Goal: Transaction & Acquisition: Purchase product/service

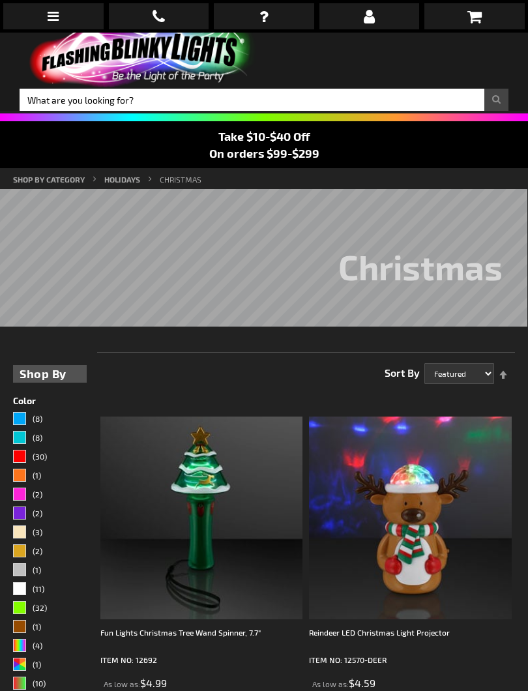
scroll to position [11, 0]
click at [205, 528] on img at bounding box center [201, 518] width 203 height 203
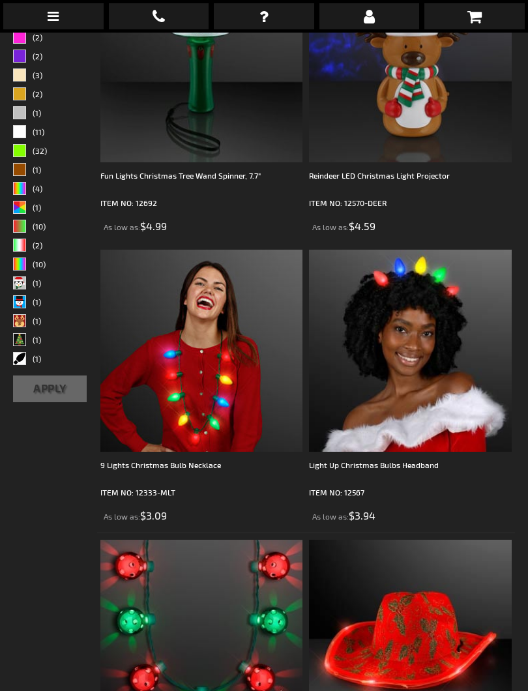
scroll to position [471, 0]
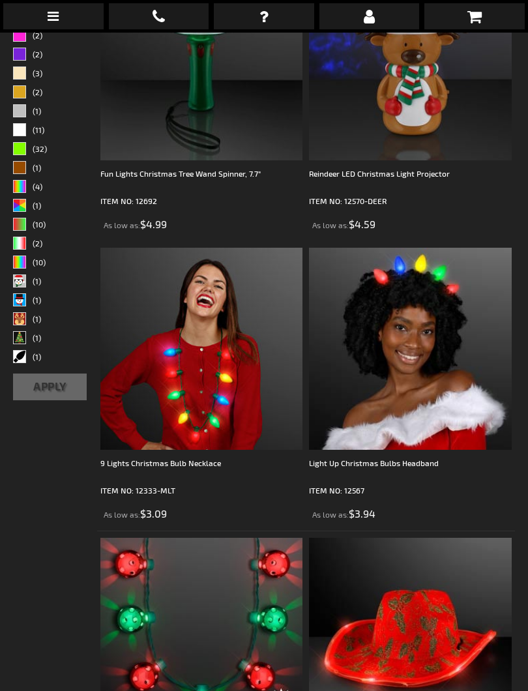
click at [216, 381] on img at bounding box center [201, 349] width 203 height 203
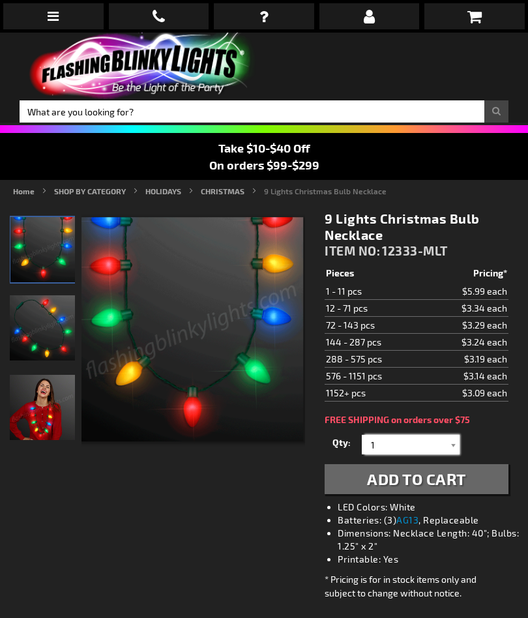
click at [444, 437] on input "1" at bounding box center [412, 445] width 95 height 20
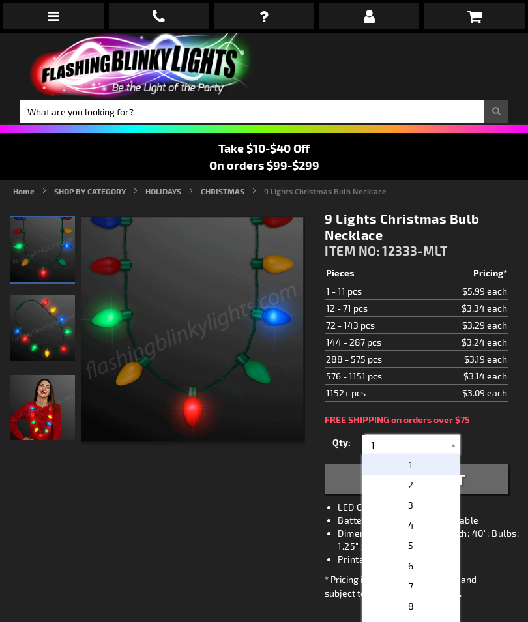
scroll to position [46, 0]
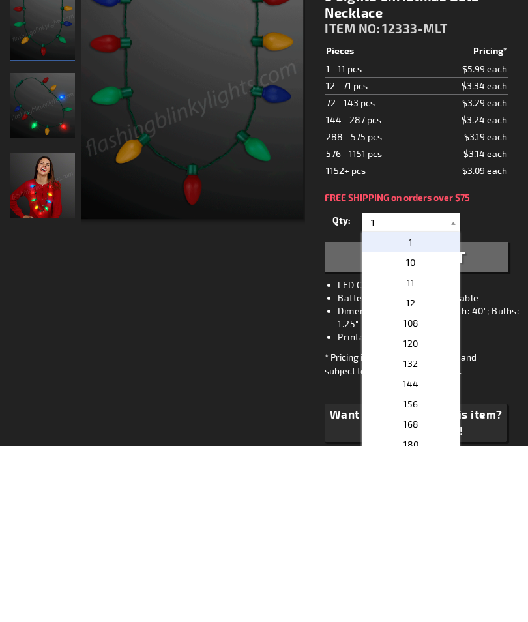
click at [417, 449] on p "11" at bounding box center [411, 459] width 98 height 20
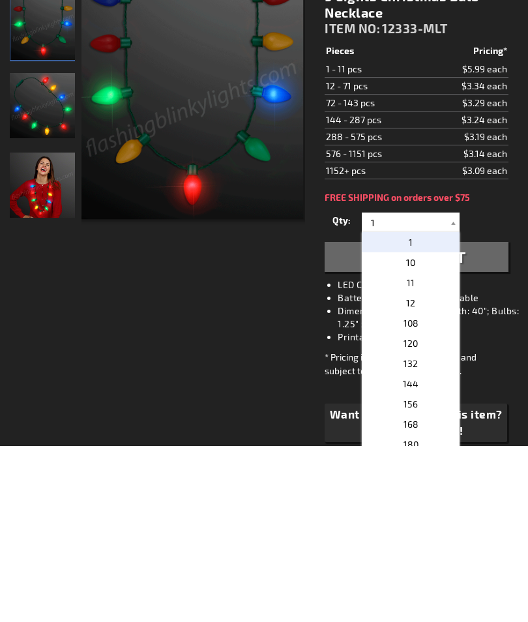
type input "11"
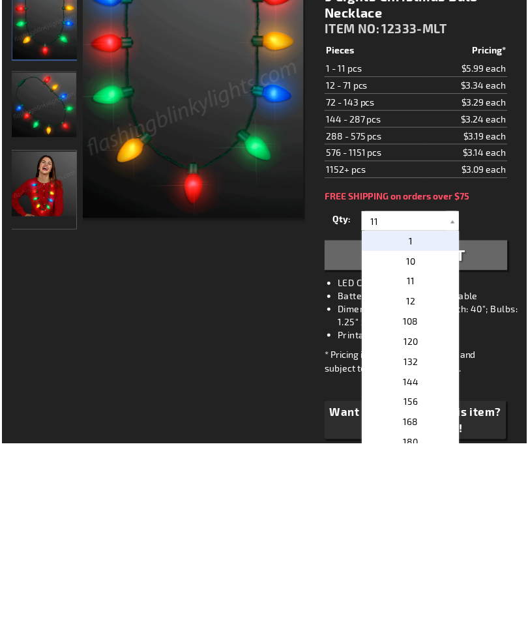
scroll to position [222, 0]
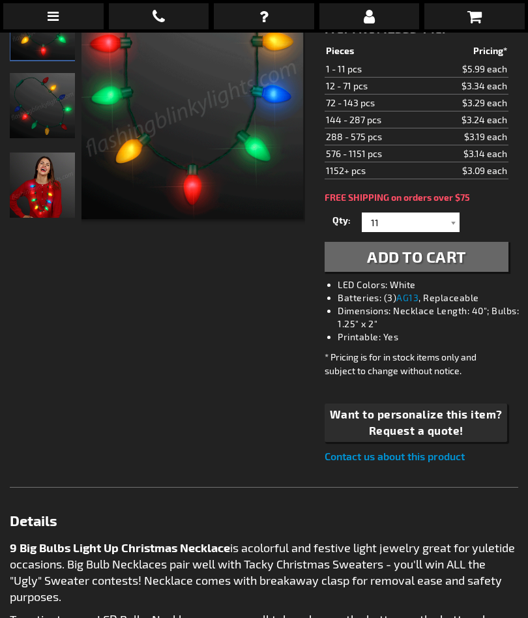
click at [481, 258] on button "Add to Cart" at bounding box center [417, 257] width 184 height 30
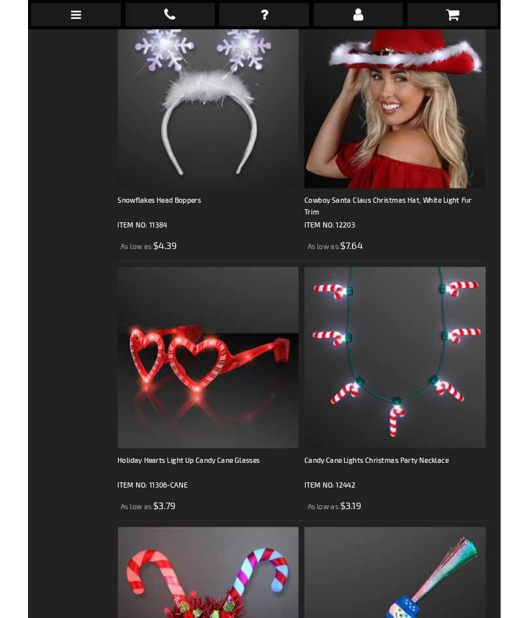
scroll to position [4486, 0]
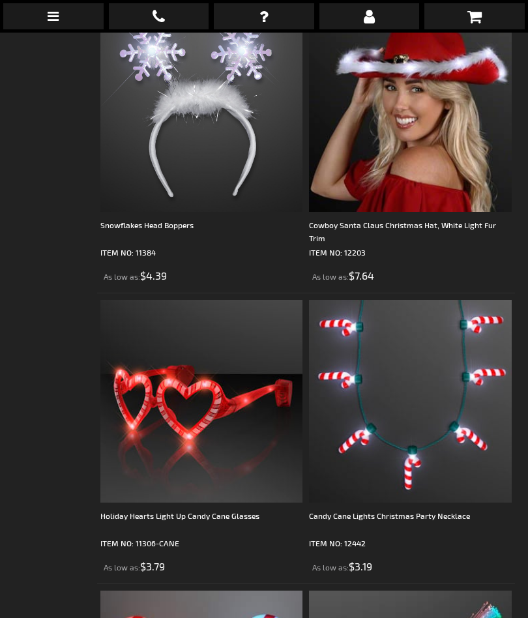
click at [433, 424] on img at bounding box center [410, 401] width 203 height 203
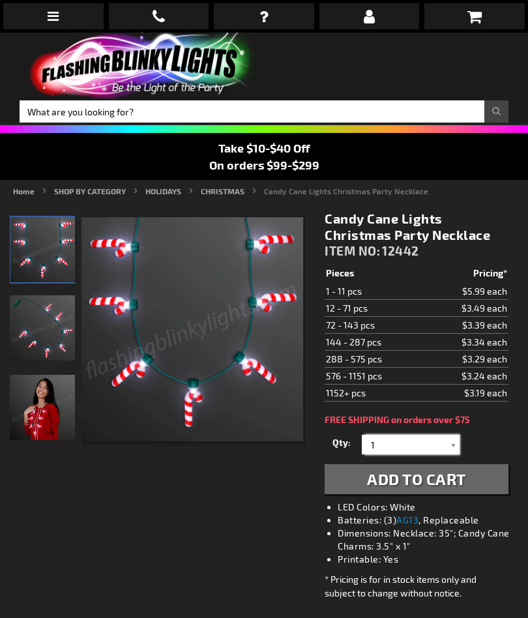
click at [443, 437] on input "1" at bounding box center [412, 445] width 95 height 20
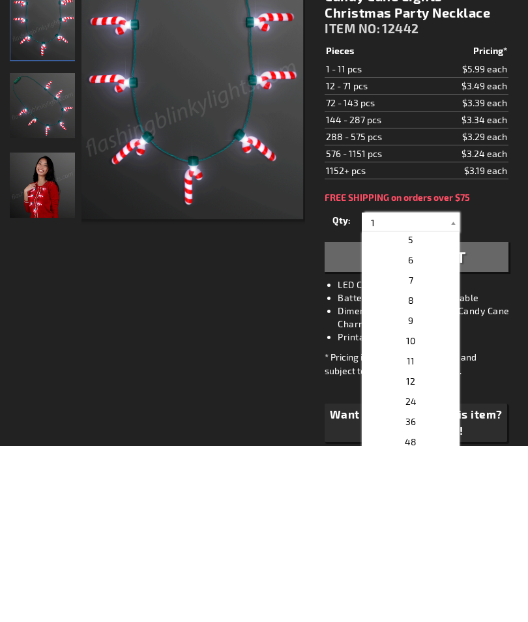
scroll to position [85, 0]
click at [423, 505] on p "10" at bounding box center [411, 515] width 98 height 20
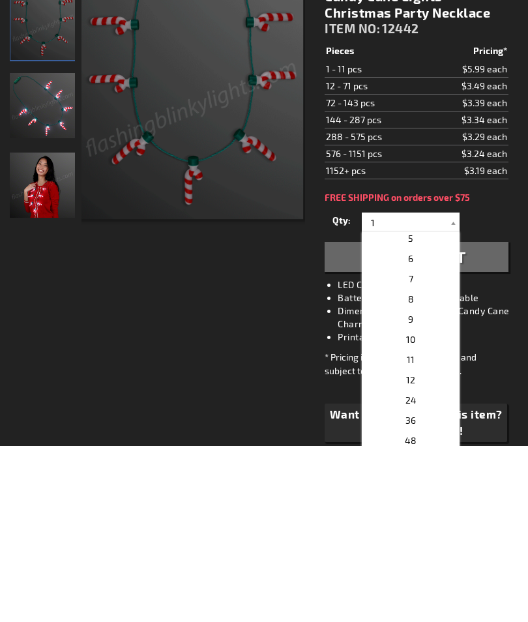
type input "10"
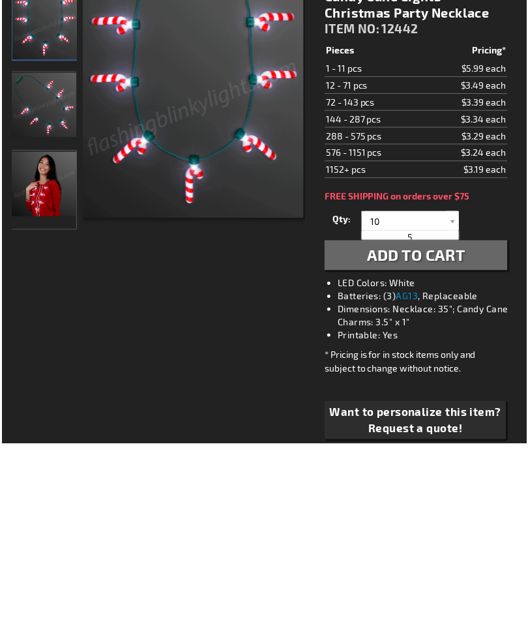
scroll to position [222, 0]
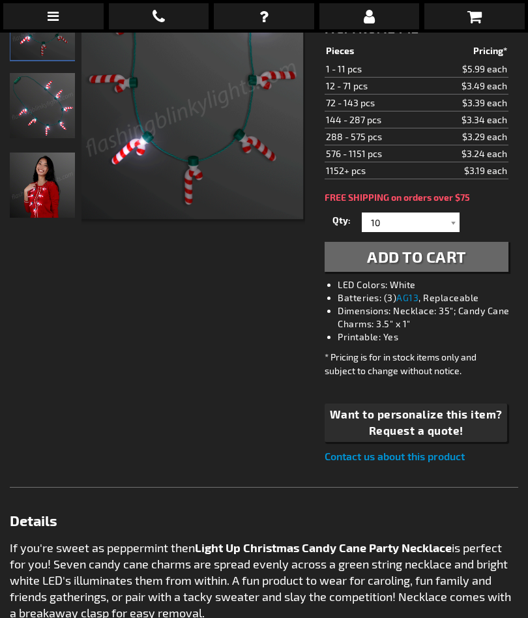
click at [466, 256] on span "Add to Cart" at bounding box center [416, 256] width 99 height 19
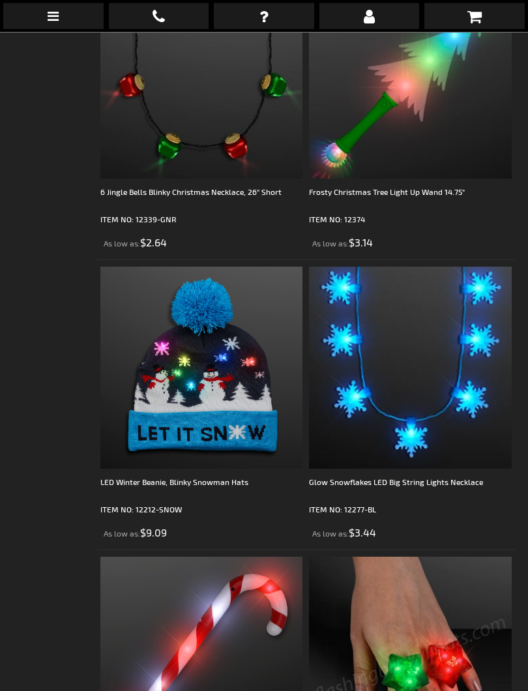
scroll to position [5972, 0]
click at [471, 419] on img at bounding box center [410, 368] width 203 height 203
